Goal: Task Accomplishment & Management: Use online tool/utility

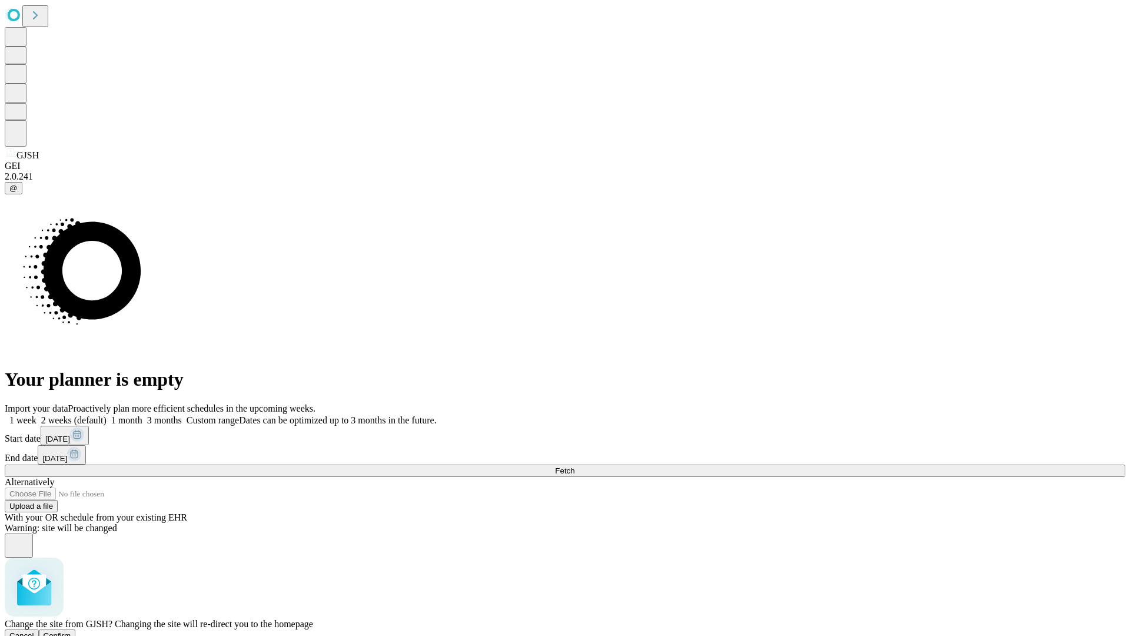
click at [71, 631] on span "Confirm" at bounding box center [58, 635] width 28 height 9
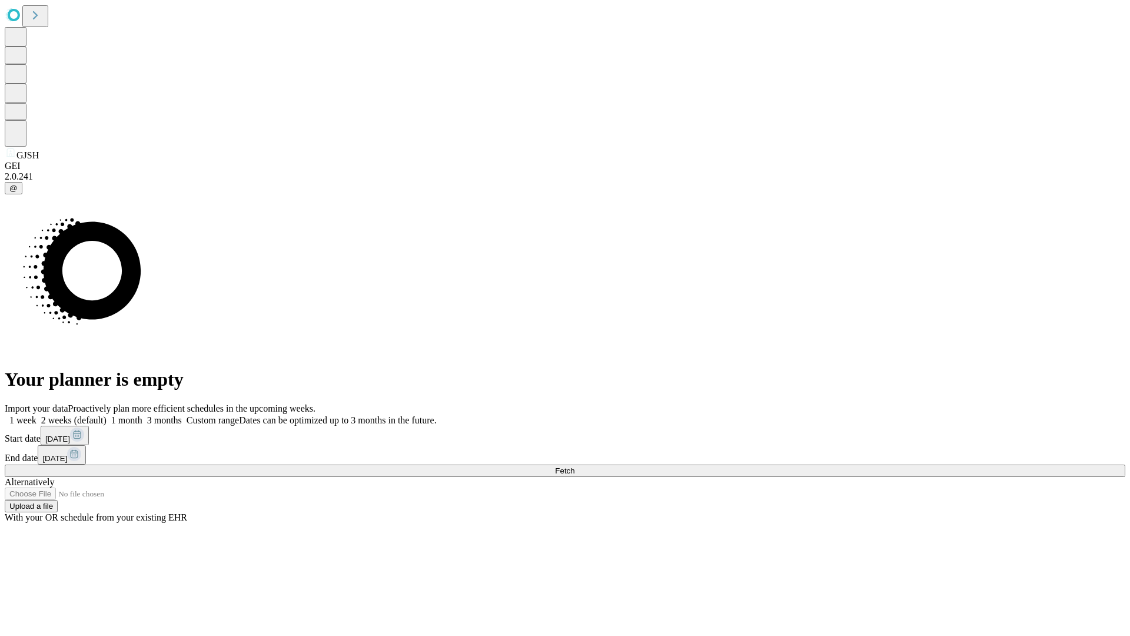
click at [142, 415] on label "1 month" at bounding box center [125, 420] width 36 height 10
click at [575, 466] on span "Fetch" at bounding box center [564, 470] width 19 height 9
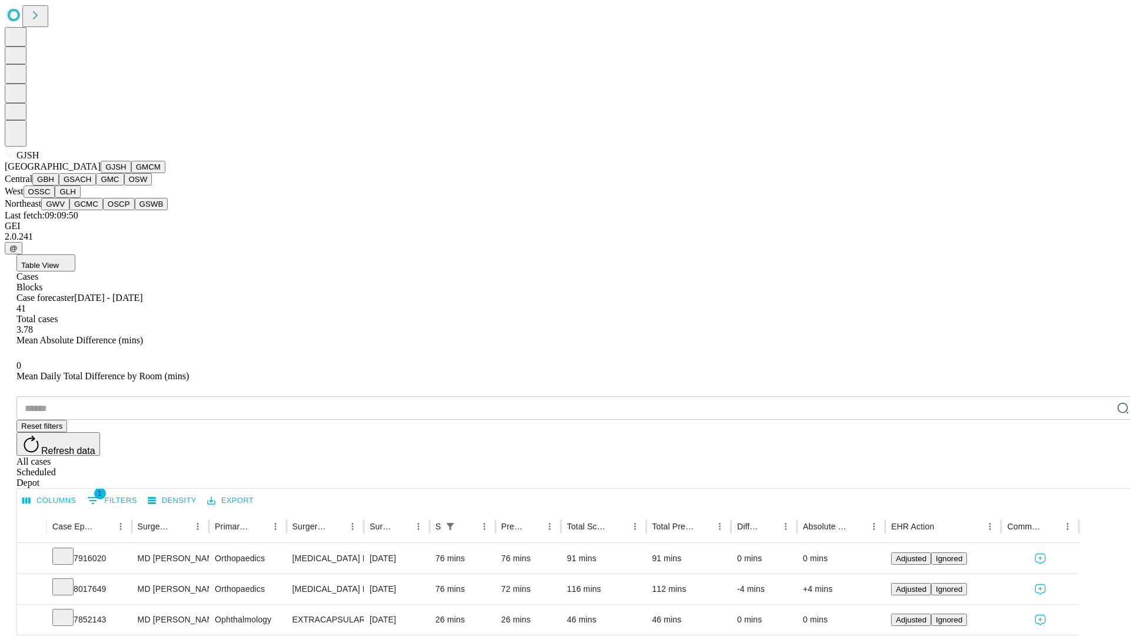
click at [131, 173] on button "GMCM" at bounding box center [148, 167] width 34 height 12
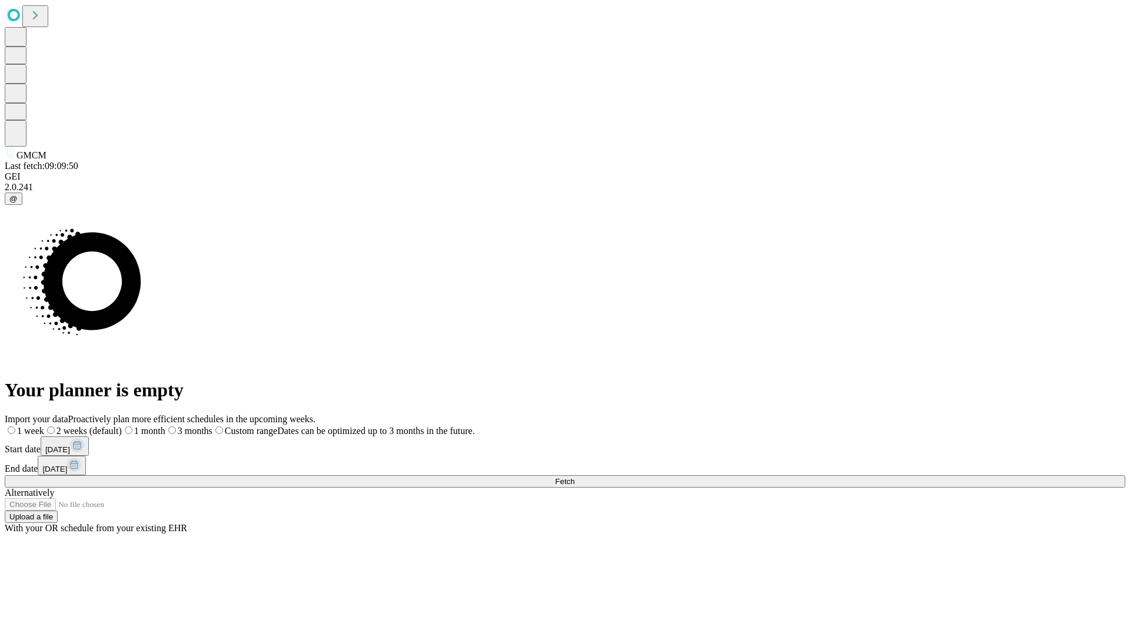
click at [165, 426] on label "1 month" at bounding box center [144, 431] width 44 height 10
click at [575, 477] on span "Fetch" at bounding box center [564, 481] width 19 height 9
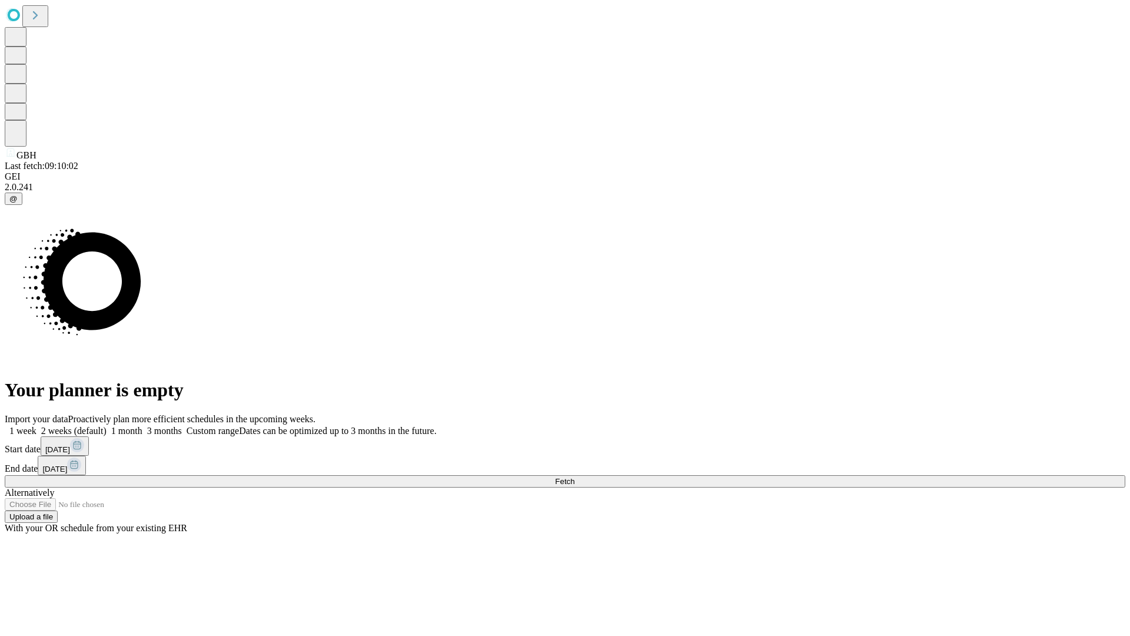
click at [142, 426] on label "1 month" at bounding box center [125, 431] width 36 height 10
click at [575, 477] on span "Fetch" at bounding box center [564, 481] width 19 height 9
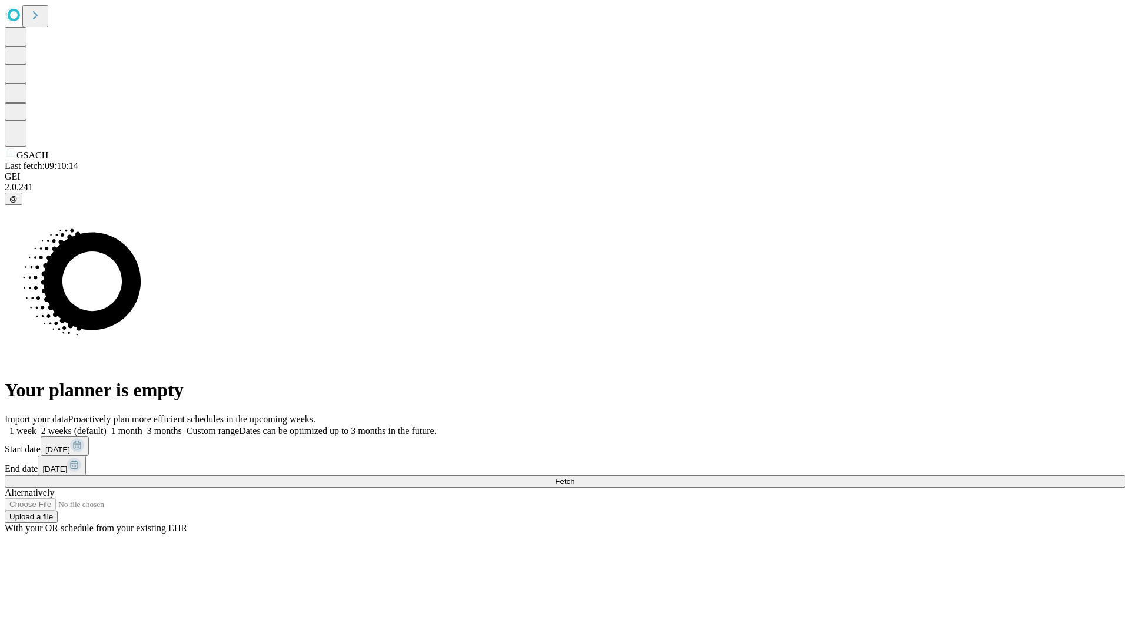
click at [142, 426] on label "1 month" at bounding box center [125, 431] width 36 height 10
click at [575, 477] on span "Fetch" at bounding box center [564, 481] width 19 height 9
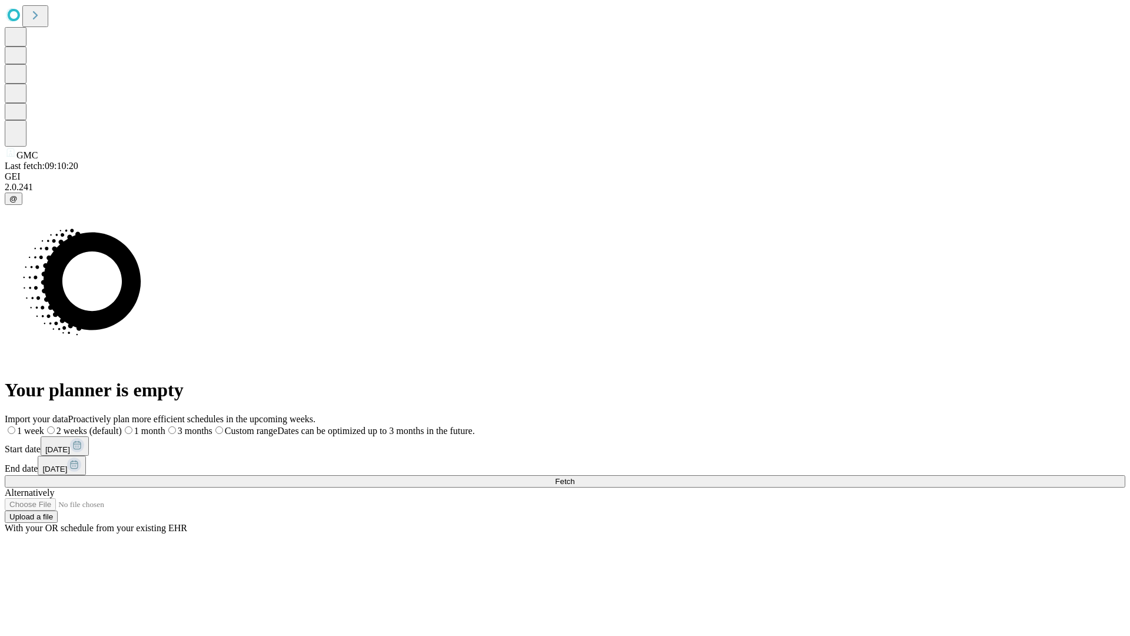
click at [575, 477] on span "Fetch" at bounding box center [564, 481] width 19 height 9
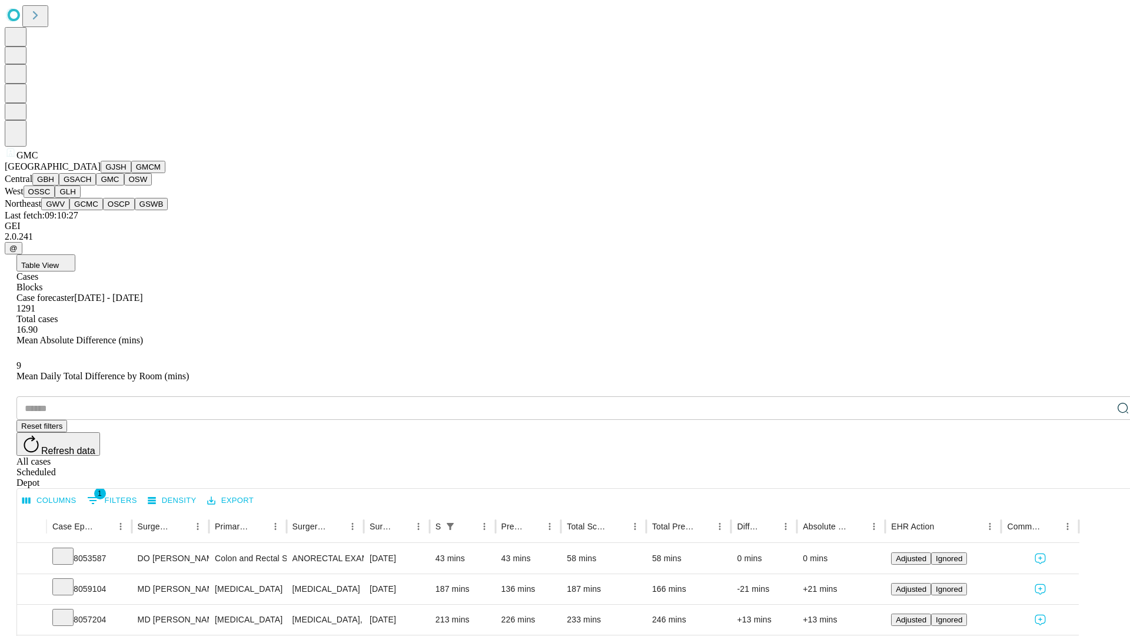
click at [124, 185] on button "OSW" at bounding box center [138, 179] width 28 height 12
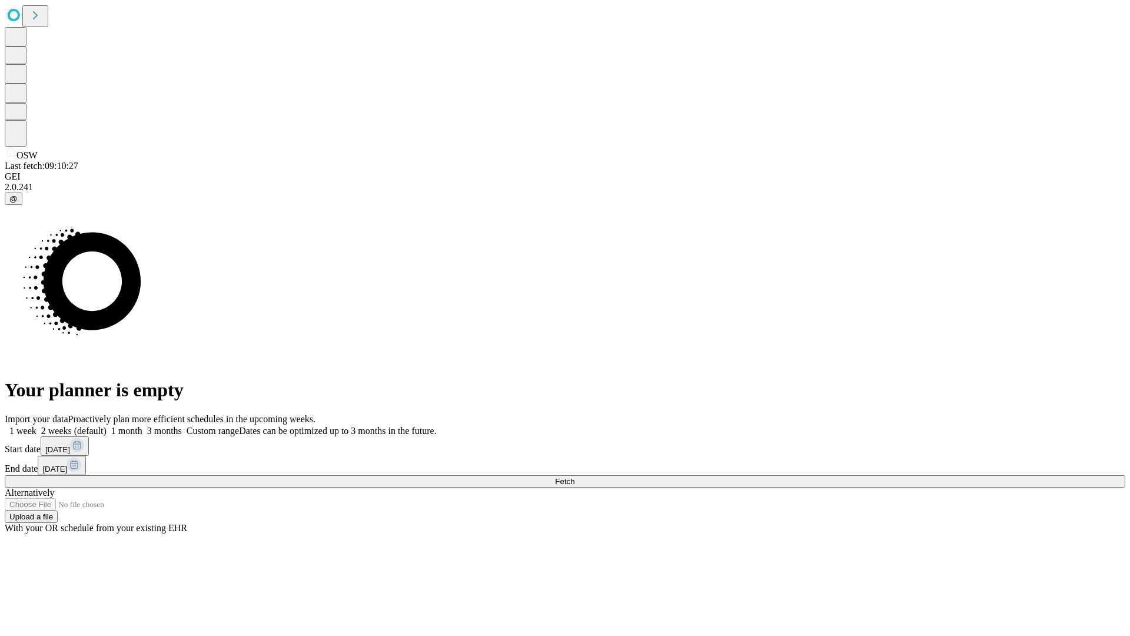
click at [142, 426] on label "1 month" at bounding box center [125, 431] width 36 height 10
click at [575, 477] on span "Fetch" at bounding box center [564, 481] width 19 height 9
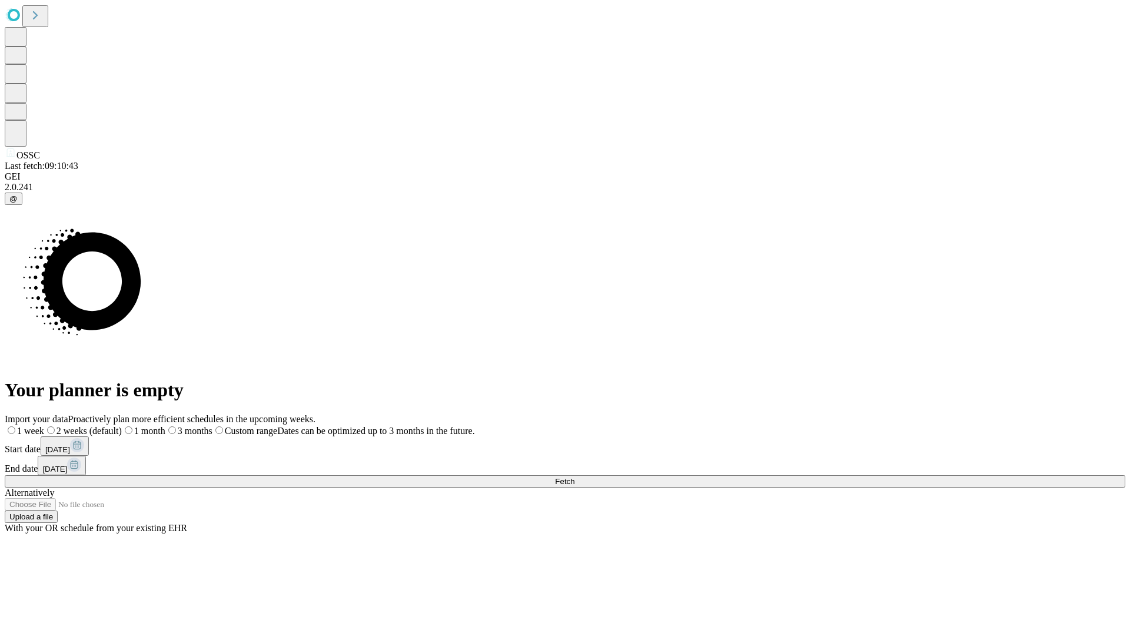
click at [575, 477] on span "Fetch" at bounding box center [564, 481] width 19 height 9
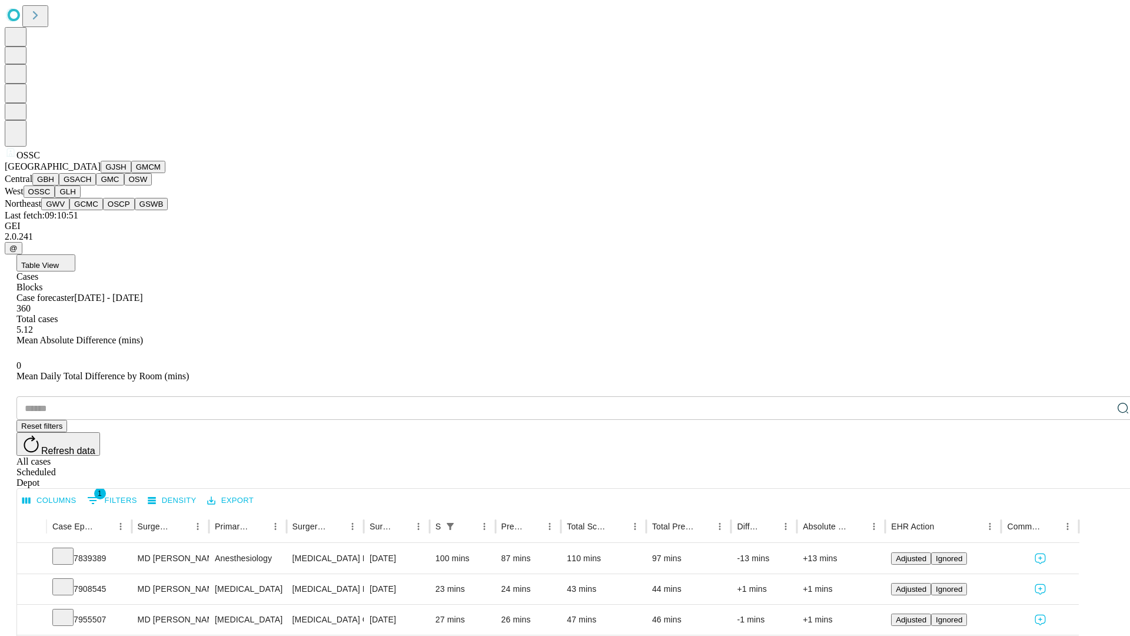
click at [80, 198] on button "GLH" at bounding box center [67, 191] width 25 height 12
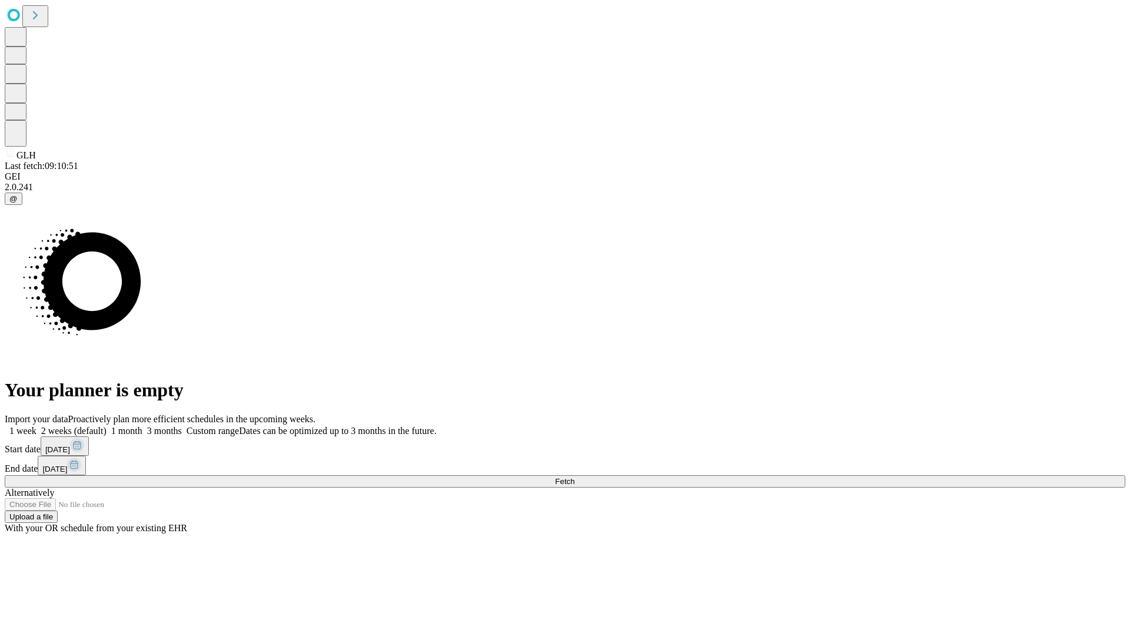
click at [142, 426] on label "1 month" at bounding box center [125, 431] width 36 height 10
click at [575, 477] on span "Fetch" at bounding box center [564, 481] width 19 height 9
